Goal: Transaction & Acquisition: Purchase product/service

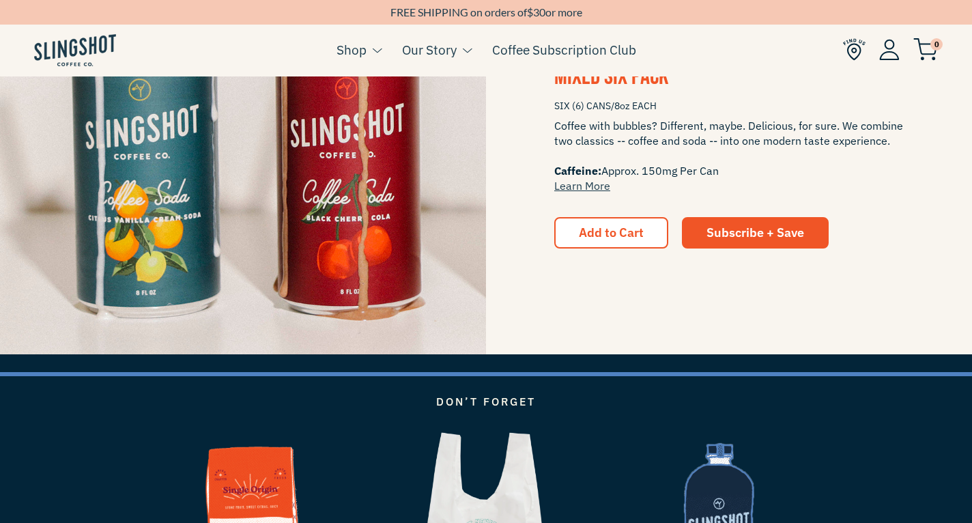
scroll to position [1982, 0]
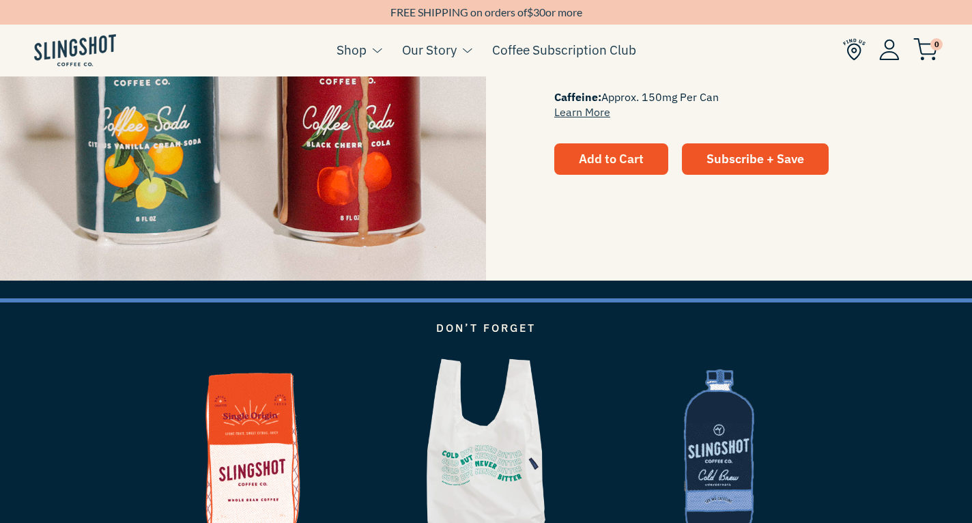
click at [601, 145] on button "Add to Cart" at bounding box center [611, 158] width 114 height 31
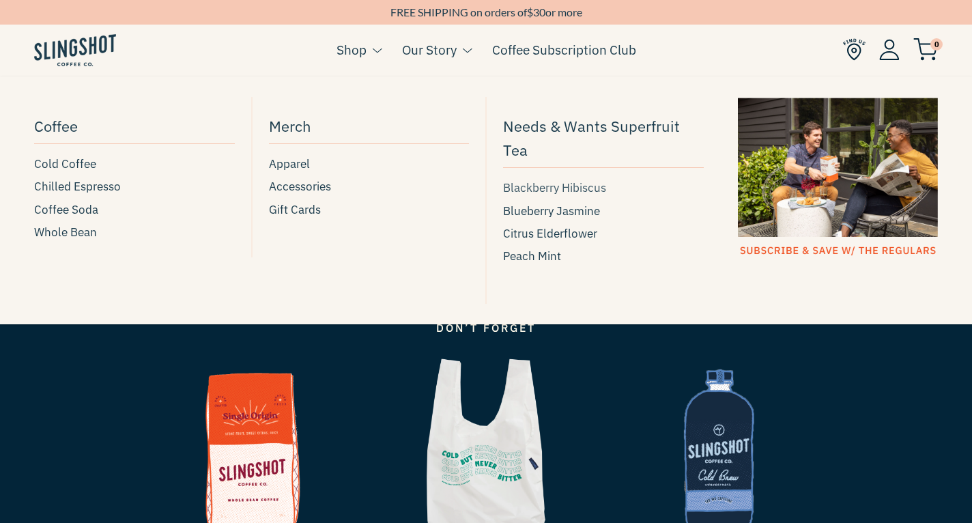
click at [537, 191] on span "Blackberry Hibiscus" at bounding box center [554, 188] width 103 height 18
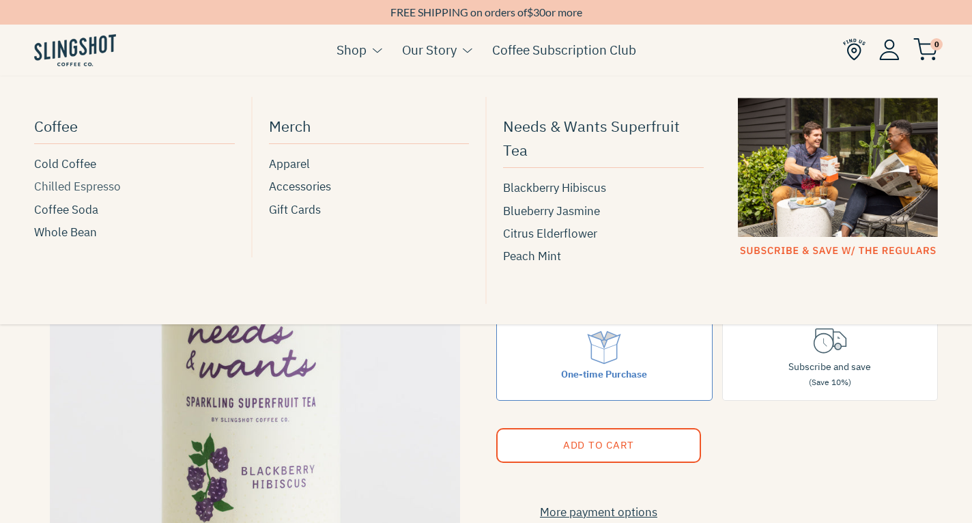
click at [91, 188] on span "Chilled Espresso" at bounding box center [77, 186] width 87 height 18
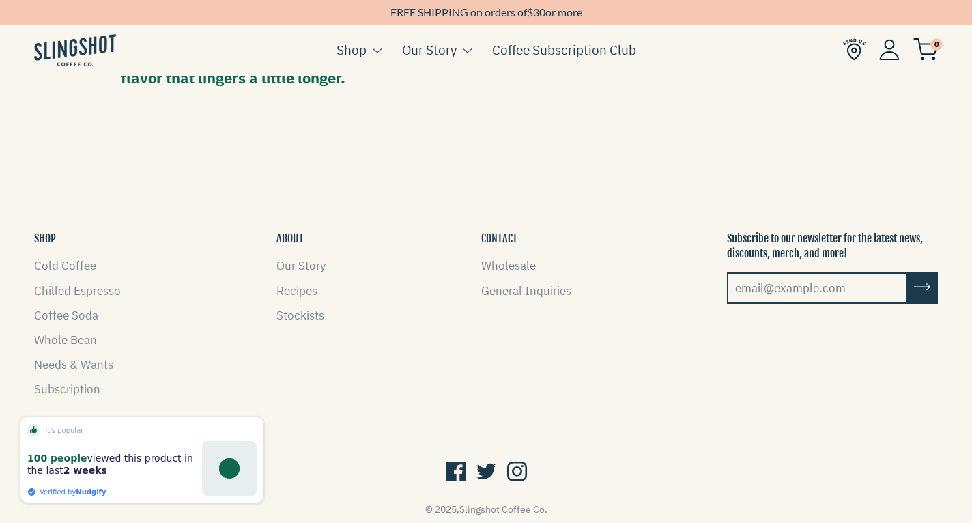
scroll to position [1212, 0]
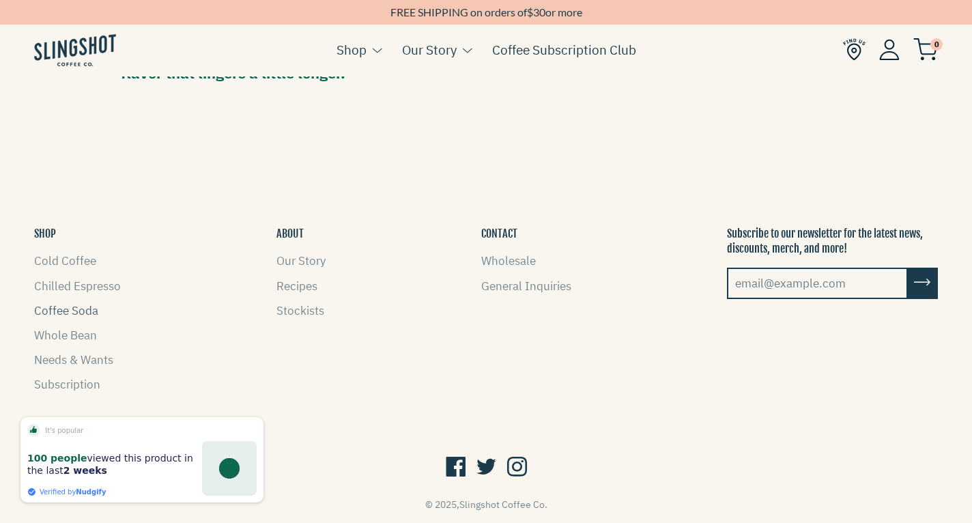
click at [71, 305] on link "Coffee Soda" at bounding box center [66, 310] width 64 height 15
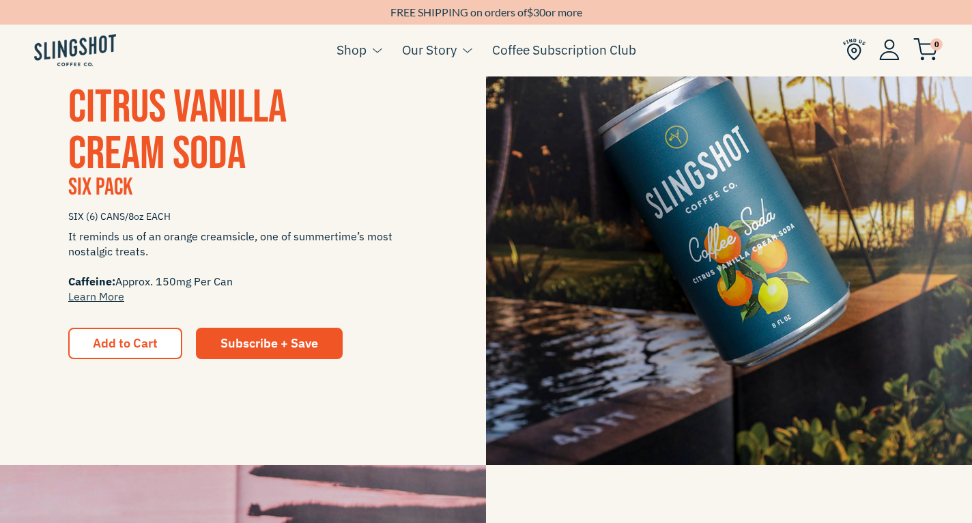
scroll to position [362, 0]
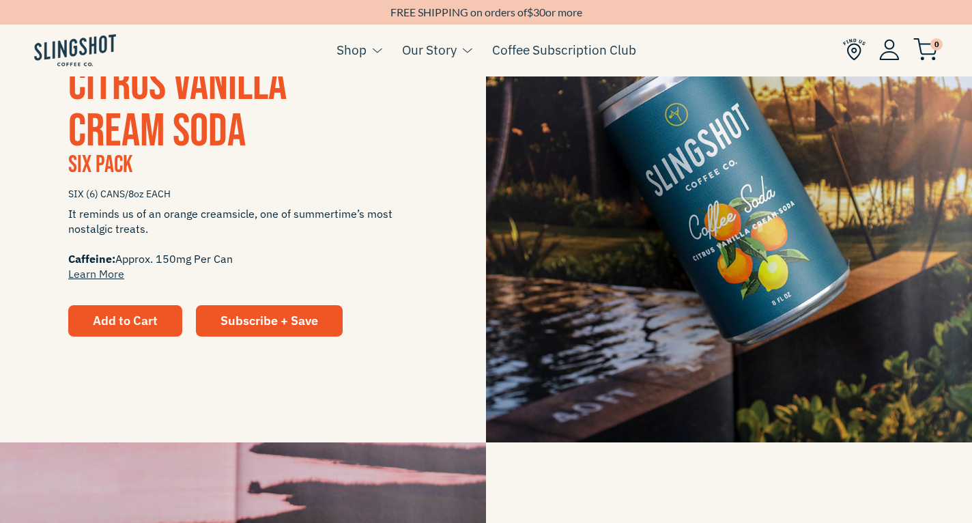
click at [140, 323] on span "Add to Cart" at bounding box center [125, 321] width 65 height 16
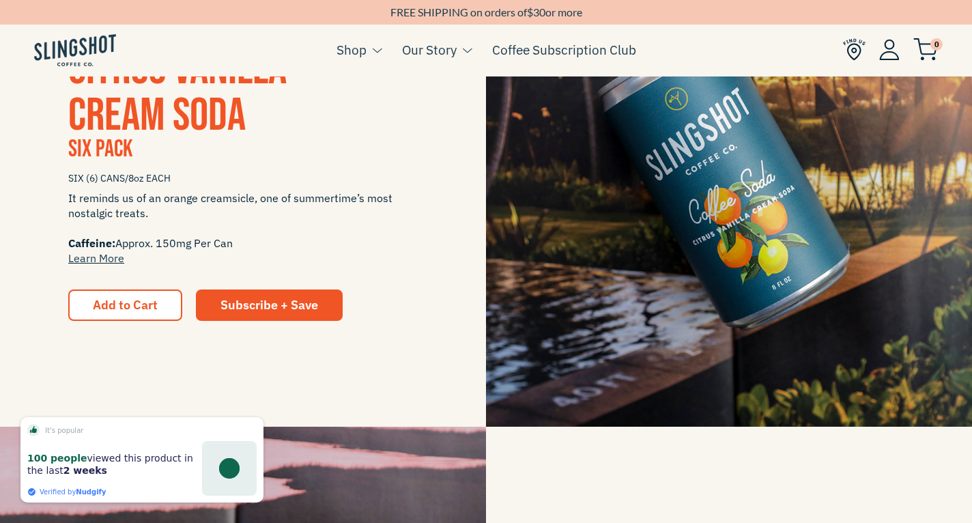
scroll to position [380, 0]
